Goal: Task Accomplishment & Management: Manage account settings

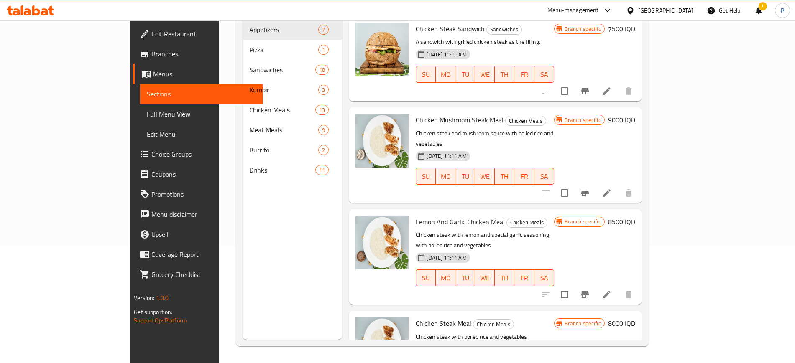
click at [677, 4] on div "[GEOGRAPHIC_DATA]" at bounding box center [659, 10] width 81 height 20
click at [684, 10] on div "[GEOGRAPHIC_DATA]" at bounding box center [665, 10] width 55 height 9
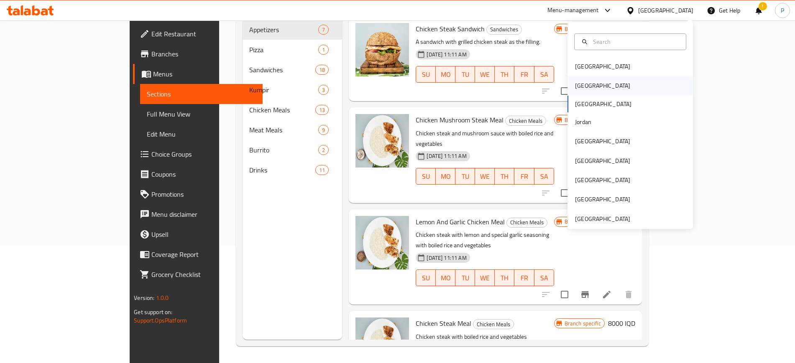
click at [589, 87] on div "[GEOGRAPHIC_DATA]" at bounding box center [630, 85] width 125 height 19
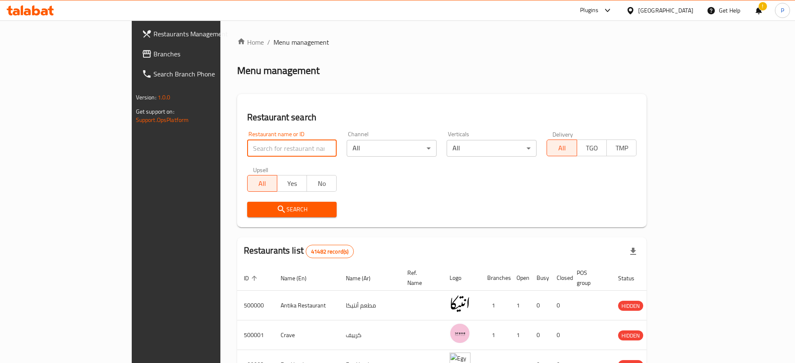
paste input "Dodz"
click at [247, 146] on input "search" at bounding box center [292, 148] width 90 height 17
type input "Dodz"
click button "Search" at bounding box center [292, 209] width 90 height 15
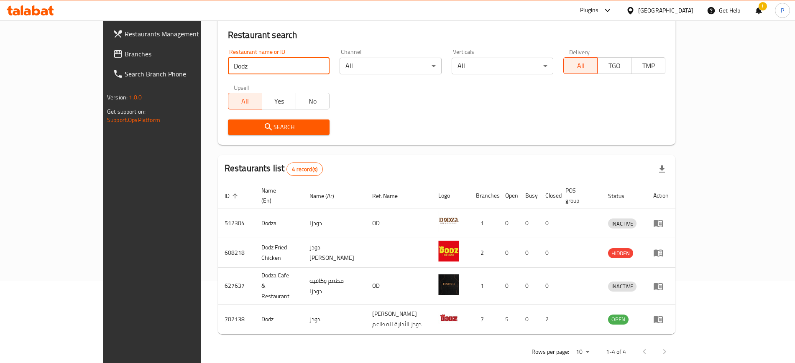
scroll to position [82, 0]
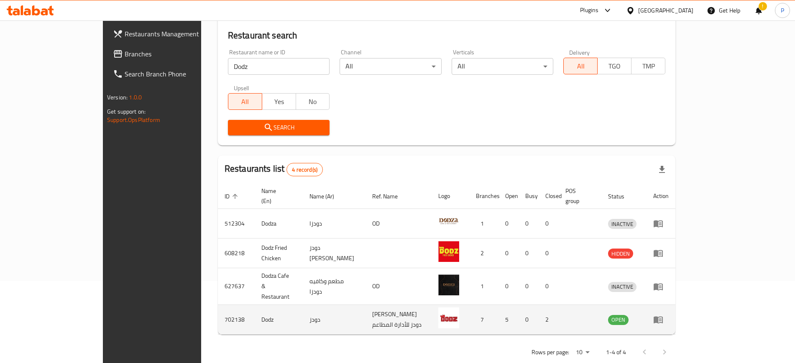
click at [676, 305] on td "enhanced table" at bounding box center [661, 320] width 29 height 30
click at [663, 315] on icon "enhanced table" at bounding box center [658, 320] width 10 height 10
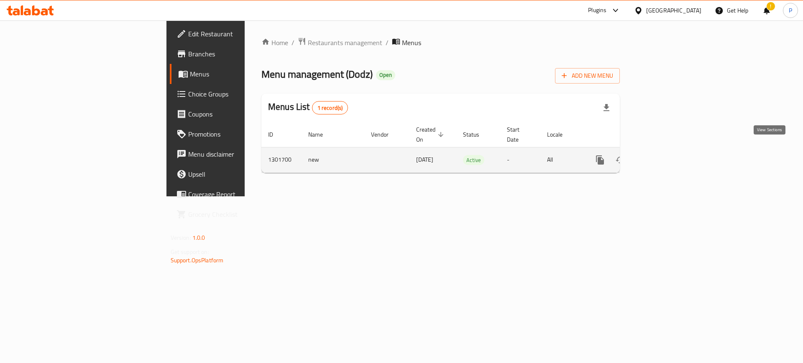
click at [665, 155] on icon "enhanced table" at bounding box center [660, 160] width 10 height 10
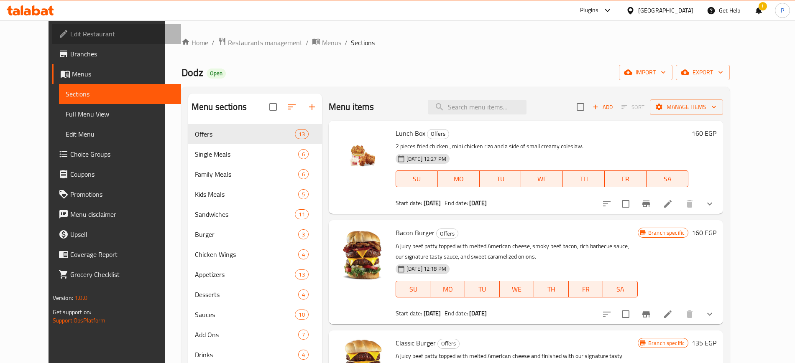
click at [84, 32] on span "Edit Restaurant" at bounding box center [122, 34] width 104 height 10
